Goal: Information Seeking & Learning: Learn about a topic

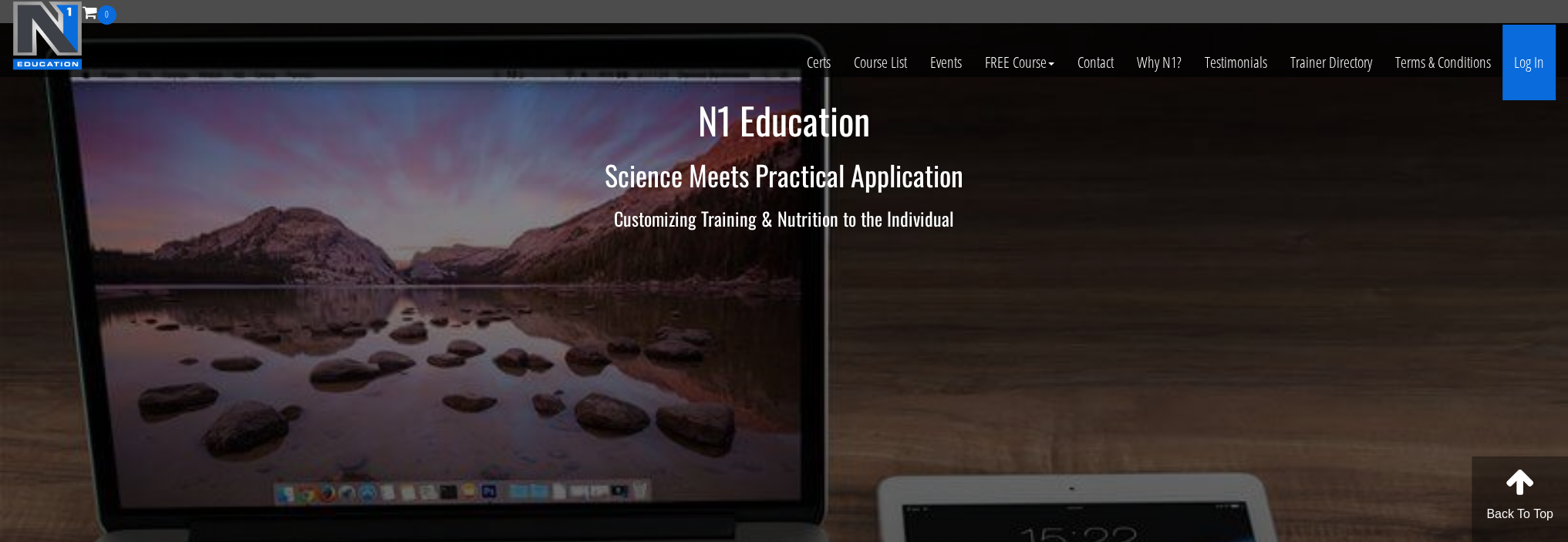
click at [1526, 73] on link "Log In" at bounding box center [1529, 62] width 53 height 76
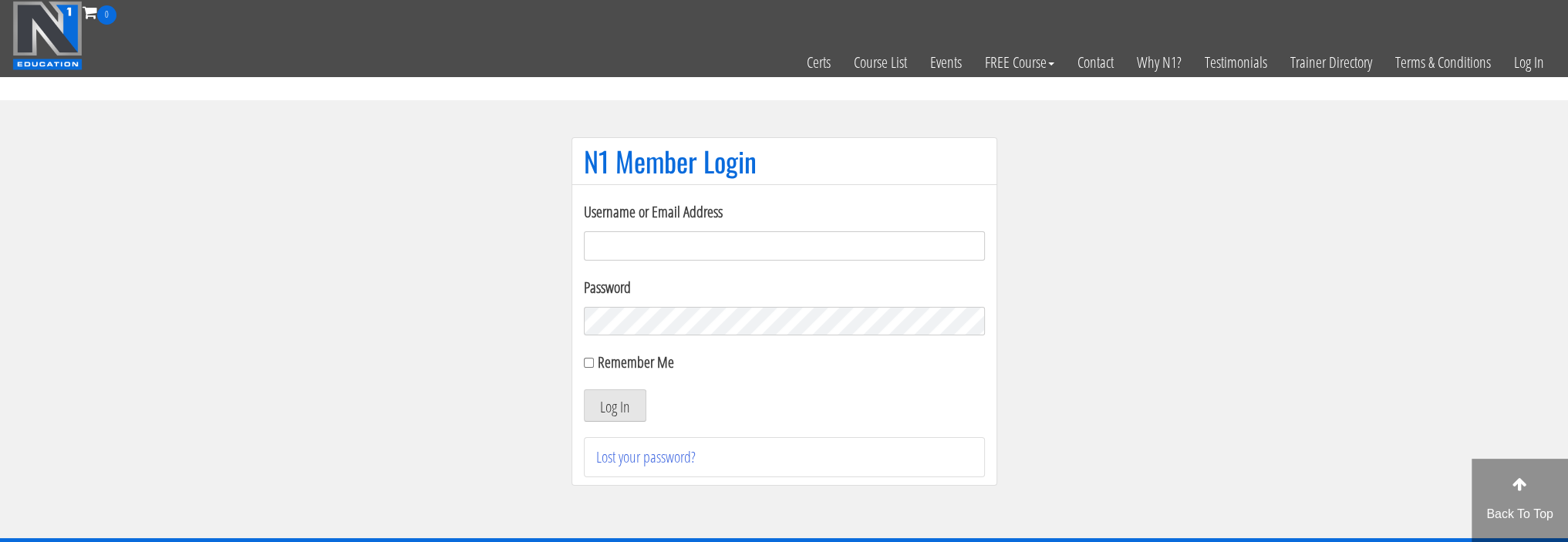
type input "bsbreinholt@gmail.com"
click at [628, 363] on label "Remember Me" at bounding box center [636, 361] width 76 height 21
click at [594, 363] on input "Remember Me" at bounding box center [589, 363] width 10 height 10
checkbox input "true"
click at [617, 416] on button "Log In" at bounding box center [616, 405] width 62 height 32
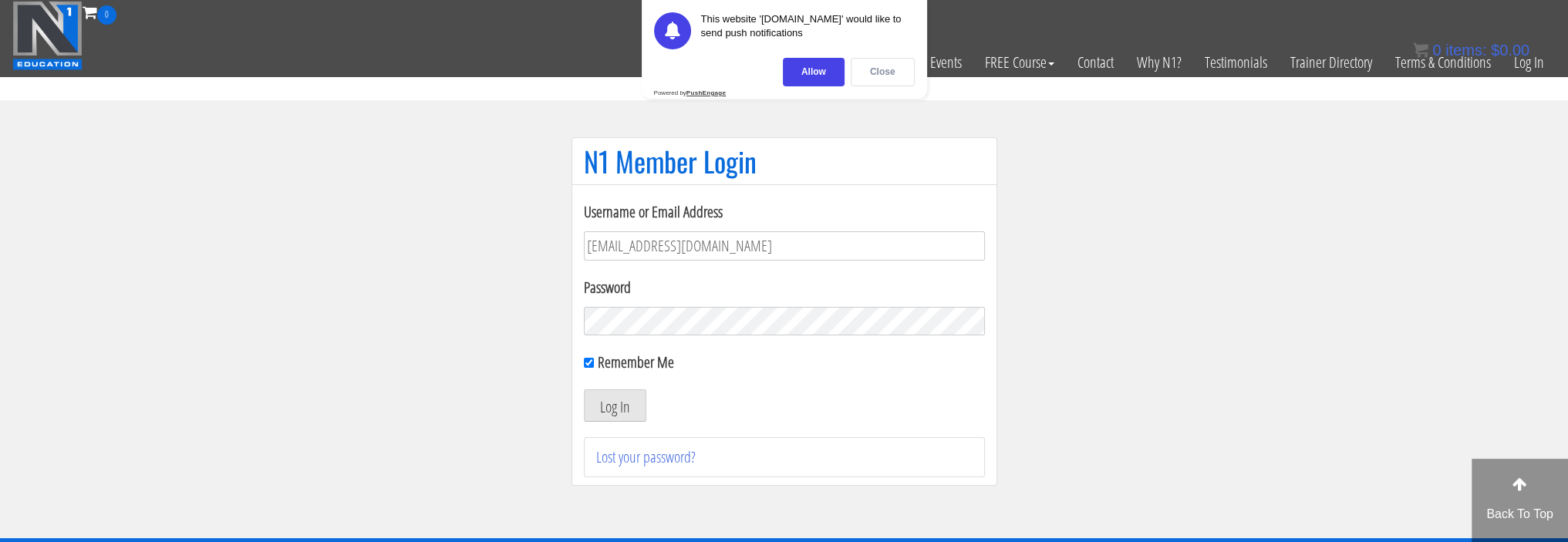
click at [875, 76] on div "Close" at bounding box center [883, 71] width 64 height 29
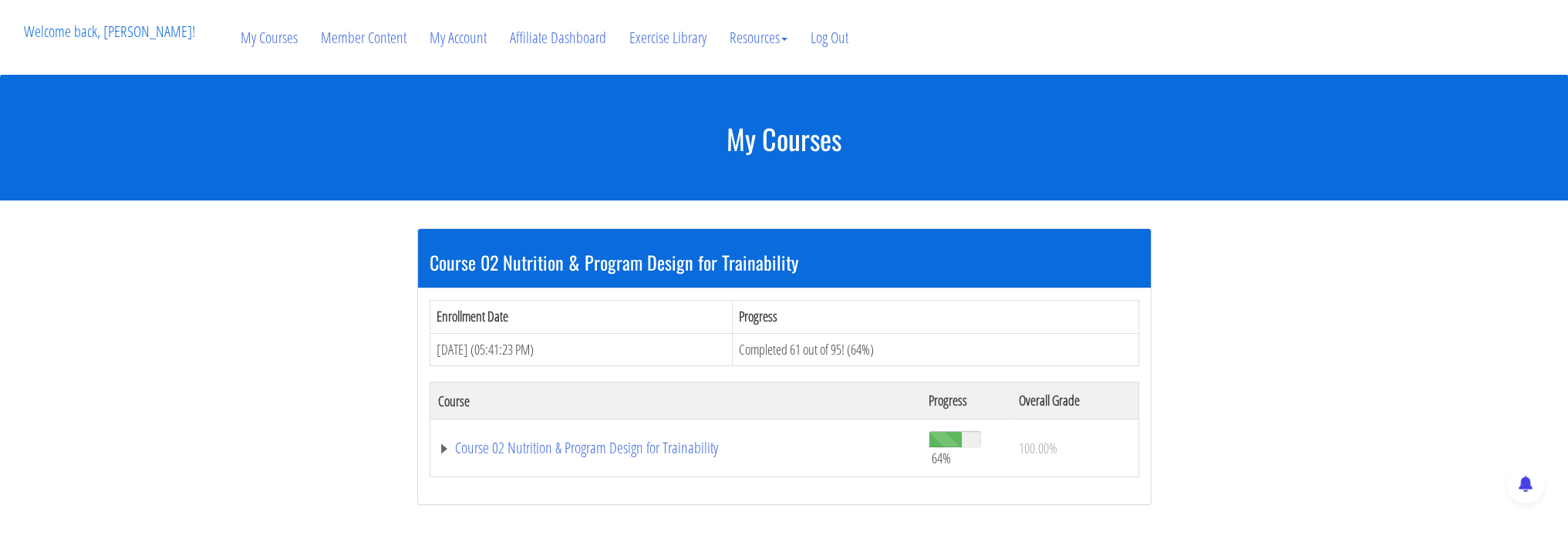
scroll to position [154, 0]
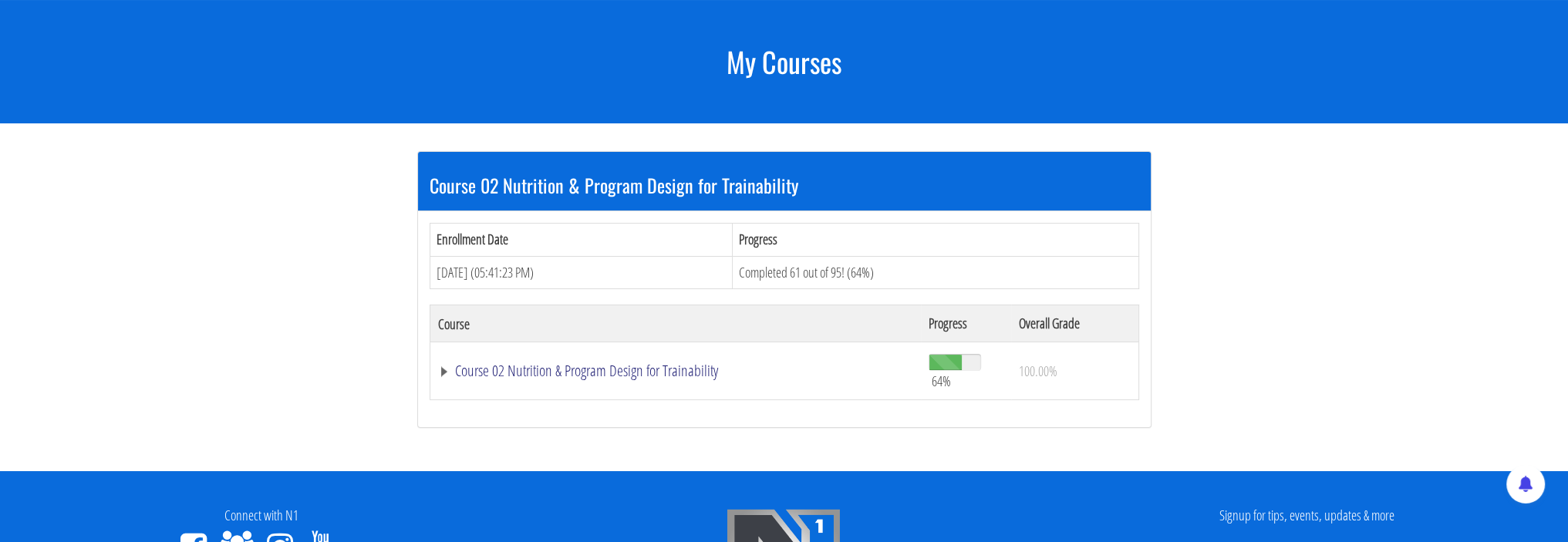
click at [600, 370] on link "Course 02 Nutrition & Program Design for Trainability" at bounding box center [676, 370] width 476 height 16
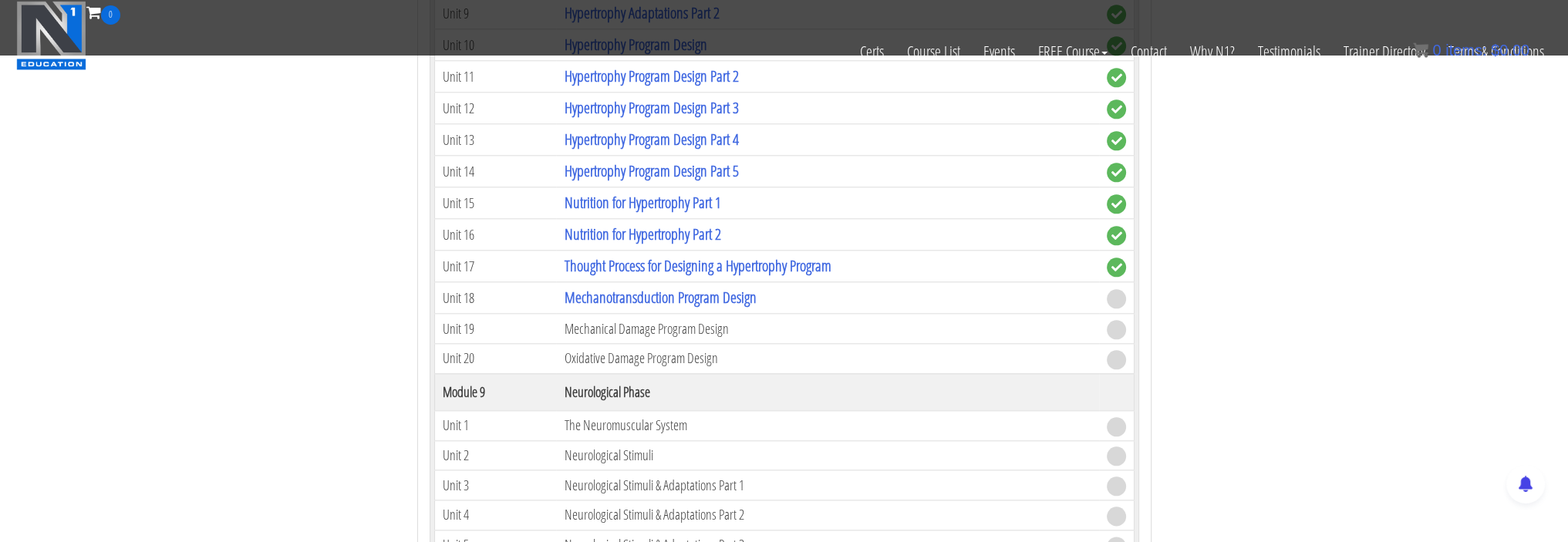
scroll to position [2390, 0]
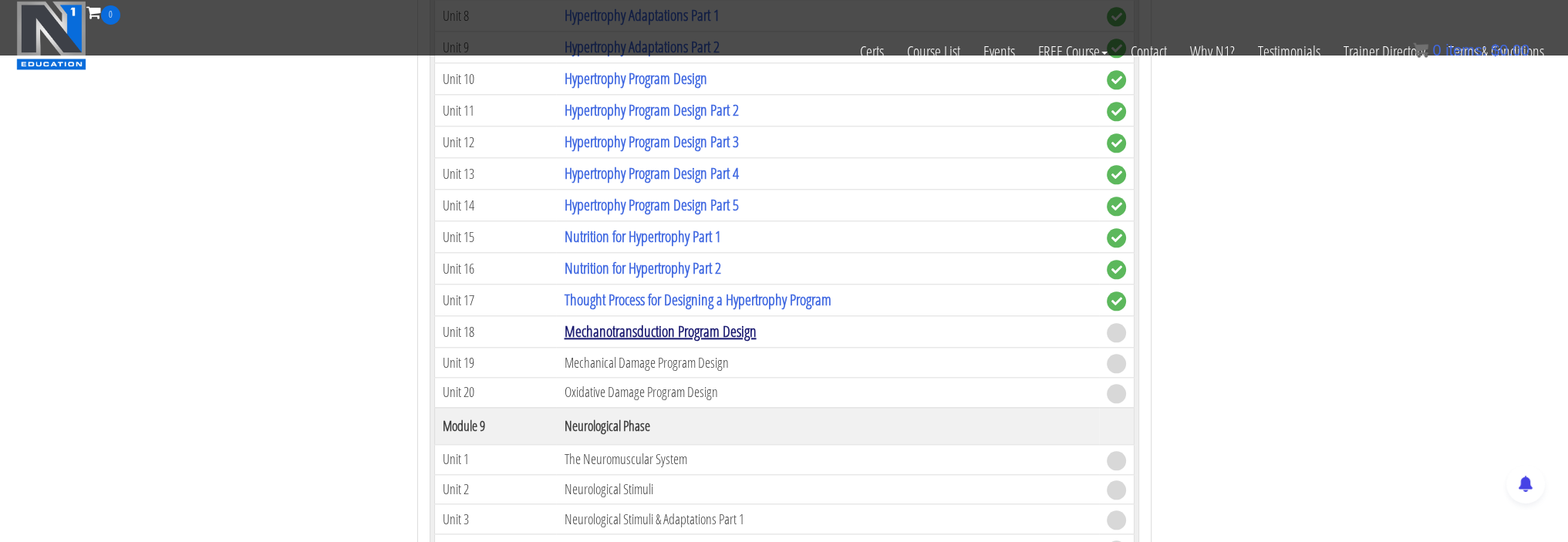
click at [680, 321] on link "Mechanotransduction Program Design" at bounding box center [660, 331] width 192 height 21
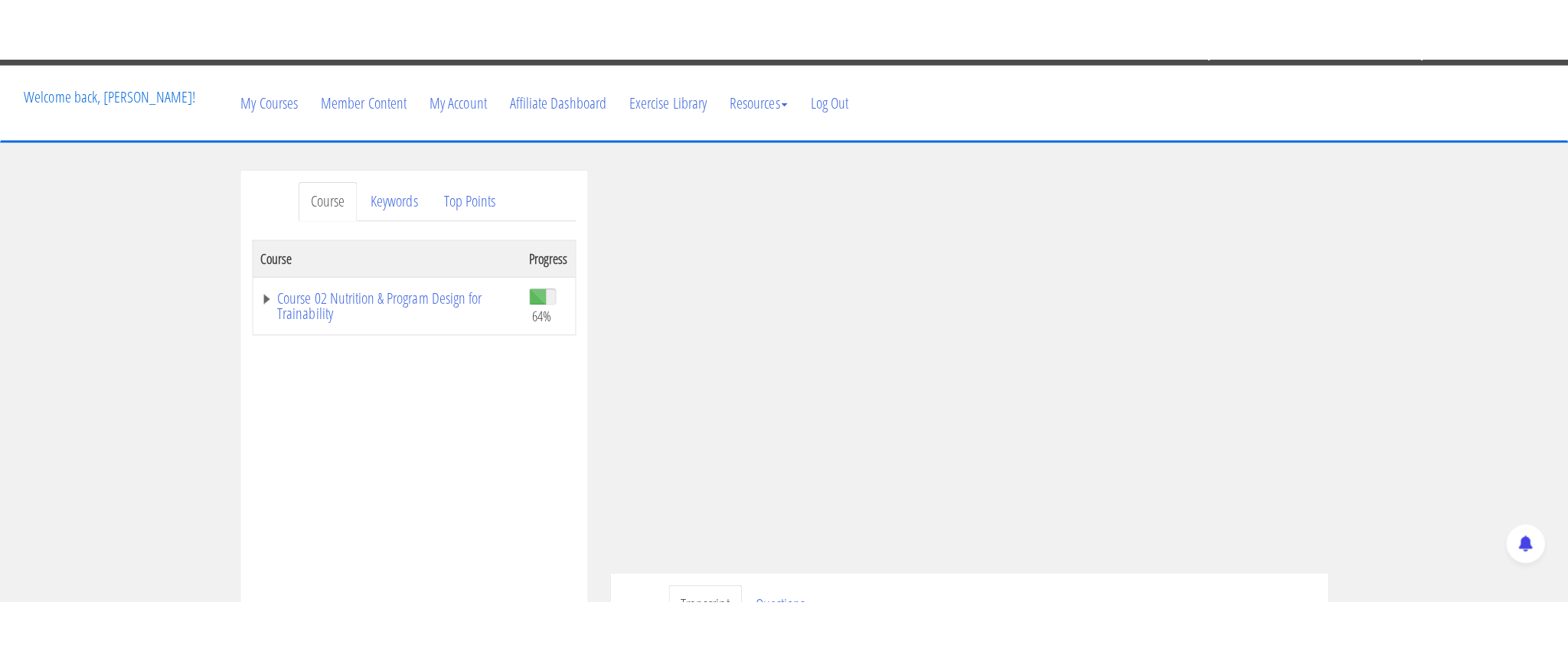
scroll to position [153, 0]
